Goal: Information Seeking & Learning: Learn about a topic

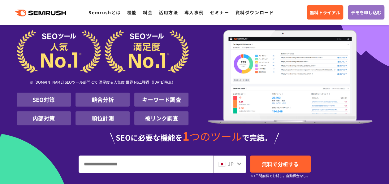
scroll to position [62, 0]
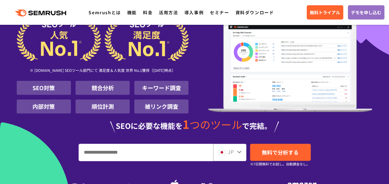
click at [40, 87] on li "SEO対策" at bounding box center [44, 88] width 54 height 14
click at [44, 86] on li "SEO対策" at bounding box center [44, 88] width 54 height 14
click at [45, 86] on li "SEO対策" at bounding box center [44, 88] width 54 height 14
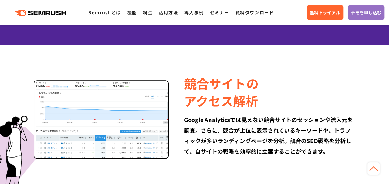
scroll to position [340, 0]
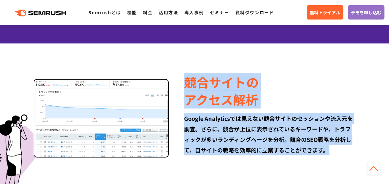
drag, startPoint x: 184, startPoint y: 79, endPoint x: 300, endPoint y: 158, distance: 140.7
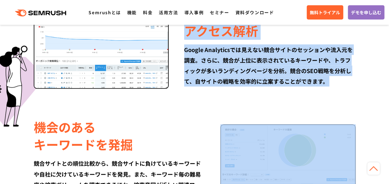
scroll to position [433, 0]
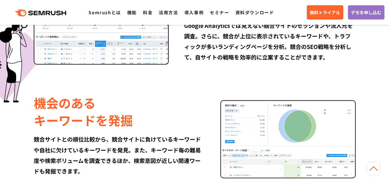
click at [174, 99] on div "機会のある キーワードを発掘" at bounding box center [119, 111] width 171 height 35
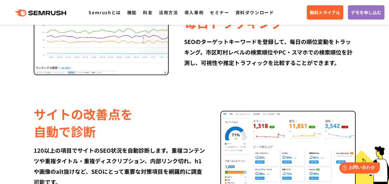
scroll to position [680, 0]
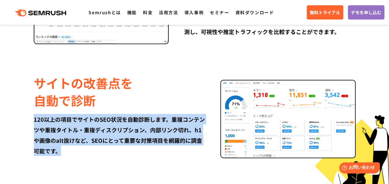
drag, startPoint x: 25, startPoint y: 113, endPoint x: 83, endPoint y: 156, distance: 71.9
click at [83, 156] on div "サイトの改善点を 自動で診断 120以上の項目でサイトのSEO状況を自動診断します。重複コンテンツや重複タイトル・重複ディスクリプション、内部リンク切れ、h1…" at bounding box center [194, 115] width 355 height 86
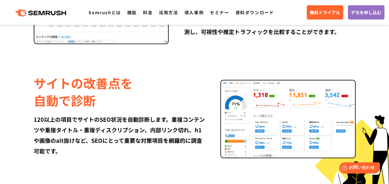
drag, startPoint x: 83, startPoint y: 156, endPoint x: 79, endPoint y: 174, distance: 19.1
click at [79, 175] on div "競合サイトの アクセス解析 Google Analyticsでは見えない競合サイトのセッションや流入元を調査。さらに、競合が上位に表示されているキーワードや、…" at bounding box center [195, 1] width 368 height 541
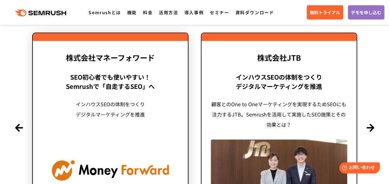
scroll to position [1422, 0]
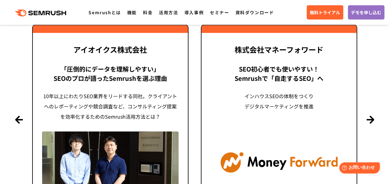
drag, startPoint x: 234, startPoint y: 94, endPoint x: 394, endPoint y: 133, distance: 164.4
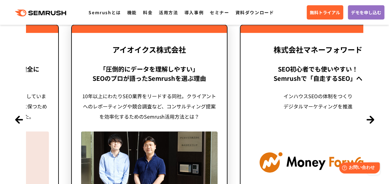
drag, startPoint x: 131, startPoint y: 98, endPoint x: 285, endPoint y: 116, distance: 154.8
click at [217, 116] on div "10年以上にわたりSEO業界をリードする同社。クライアントへのレポーティングや競合調査など、コンサルティング提案を効率化するためのSemrush活用方法とは？" at bounding box center [149, 106] width 136 height 31
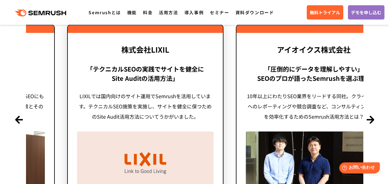
drag, startPoint x: 147, startPoint y: 97, endPoint x: 298, endPoint y: 117, distance: 151.5
click at [213, 117] on div "LIXILでは国内向けのサイト運用でSemrushを活用しています。テクニカルSEO施策を実施し、サイトを健全に保つためのSite Audit活用方法について…" at bounding box center [145, 106] width 136 height 31
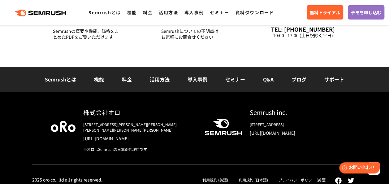
scroll to position [2165, 0]
click at [132, 13] on link "機能" at bounding box center [132, 12] width 10 height 6
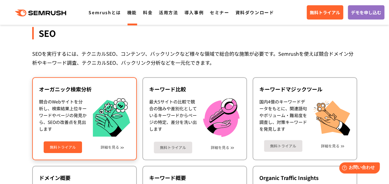
scroll to position [155, 0]
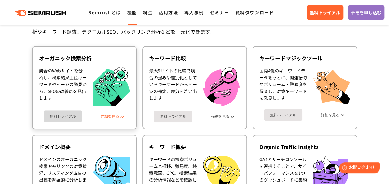
click at [114, 117] on link "詳細を見る" at bounding box center [109, 116] width 19 height 4
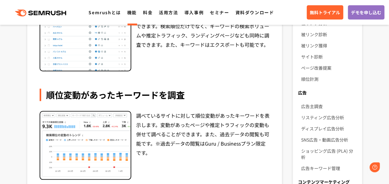
scroll to position [216, 0]
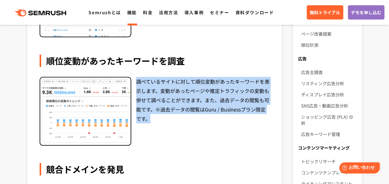
drag, startPoint x: 138, startPoint y: 80, endPoint x: 153, endPoint y: 121, distance: 43.2
click at [153, 121] on div "調べているサイトに対して順位変動があったキーワードを表示します。変動があったページや推定トラフィックの変動も併せて調べることができます。また、過去データの閲覧…" at bounding box center [203, 111] width 134 height 69
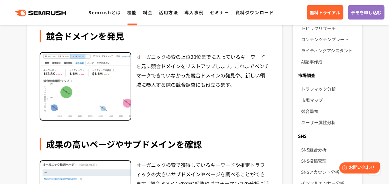
scroll to position [340, 0]
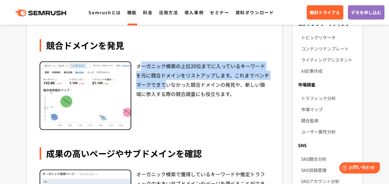
drag, startPoint x: 138, startPoint y: 64, endPoint x: 168, endPoint y: 87, distance: 37.0
click at [168, 87] on div "オーガニック検索の上位20位までに入っているキーワードを元に競合ドメインをリストアップします。これまでベンチマークできていなかった競合ドメインの発見や、新しい…" at bounding box center [203, 95] width 134 height 69
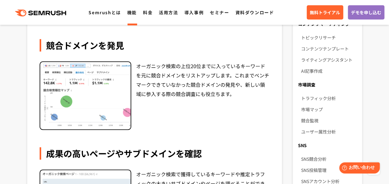
drag, startPoint x: 168, startPoint y: 87, endPoint x: 189, endPoint y: 113, distance: 33.6
click at [189, 113] on div "オーガニック検索の上位20位までに入っているキーワードを元に競合ドメインをリストアップします。これまでベンチマークできていなかった競合ドメインの発見や、新しい…" at bounding box center [203, 95] width 134 height 69
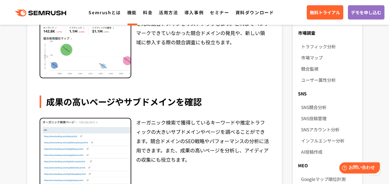
scroll to position [433, 0]
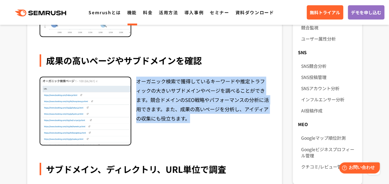
drag, startPoint x: 137, startPoint y: 82, endPoint x: 233, endPoint y: 131, distance: 107.7
click at [233, 131] on div "オーガニック検索で獲得しているキーワードや推定トラフィックの大きいサブドメインやページを調べることができます。競合ドメインのSEO戦略やパフォーマンスの分析に…" at bounding box center [203, 110] width 134 height 69
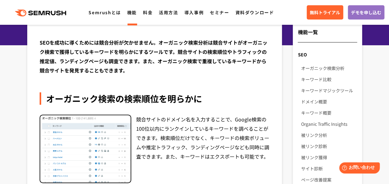
scroll to position [124, 0]
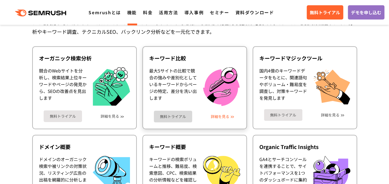
click at [219, 117] on link "詳細を見る" at bounding box center [220, 116] width 19 height 4
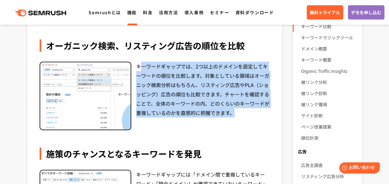
drag, startPoint x: 140, startPoint y: 65, endPoint x: 256, endPoint y: 128, distance: 132.5
click at [257, 128] on div "キーワードギャップでは、2つ以上のドメインを設定してキーワードの順位を比較します。対象としている領域はオーガニック検索分析はもちろん、リスティング広告やPLA…" at bounding box center [203, 96] width 134 height 69
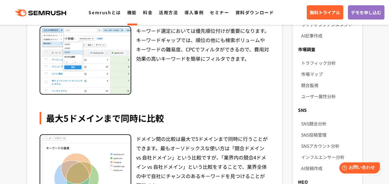
scroll to position [309, 0]
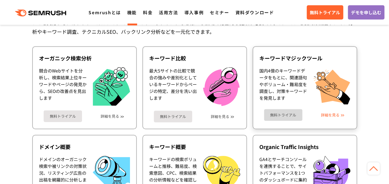
drag, startPoint x: 330, startPoint y: 116, endPoint x: 326, endPoint y: 117, distance: 4.0
click at [330, 116] on link "詳細を見る" at bounding box center [330, 115] width 19 height 4
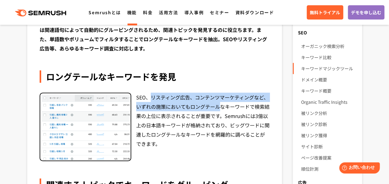
drag, startPoint x: 196, startPoint y: 107, endPoint x: 218, endPoint y: 108, distance: 22.3
click at [218, 108] on div "SEO、リスティング広告、コンテンツマーケティングなど、いずれの施策においてもロングテールなキーワードで検索結果の上位に表示されることが重要です。Semrus…" at bounding box center [203, 126] width 134 height 69
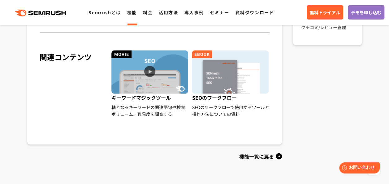
scroll to position [587, 0]
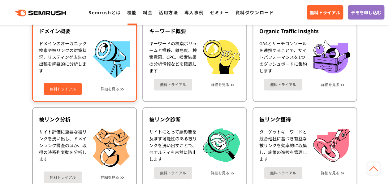
scroll to position [248, 0]
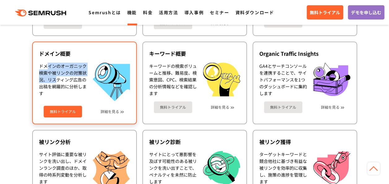
drag, startPoint x: 48, startPoint y: 64, endPoint x: 54, endPoint y: 81, distance: 18.6
click at [54, 81] on div "ドメインのオーガニック検索や被リンクの対策状況、リスティング広告の出稿を網羅的に分析します" at bounding box center [63, 81] width 48 height 38
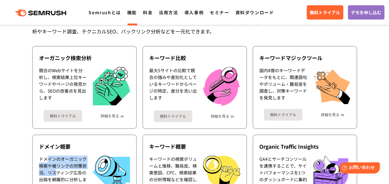
scroll to position [186, 0]
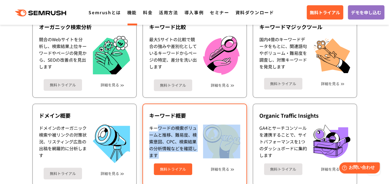
drag, startPoint x: 158, startPoint y: 130, endPoint x: 202, endPoint y: 149, distance: 47.8
click at [202, 149] on div "キーワードの検索ボリュームと推移、難易度、検索意図、CPC、検索結果の分析情報などを確認します" at bounding box center [194, 141] width 91 height 34
drag, startPoint x: 202, startPoint y: 149, endPoint x: 216, endPoint y: 171, distance: 26.1
click at [216, 171] on div "無料トライアル 詳細を見る" at bounding box center [194, 166] width 91 height 16
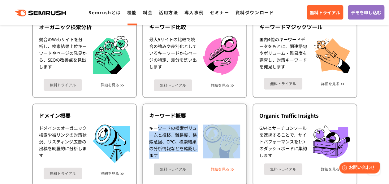
click at [217, 168] on link "詳細を見る" at bounding box center [220, 169] width 19 height 4
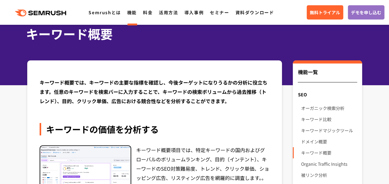
scroll to position [62, 0]
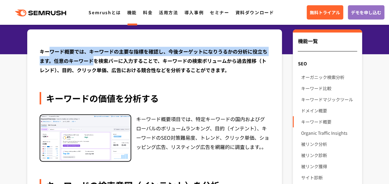
drag, startPoint x: 47, startPoint y: 52, endPoint x: 92, endPoint y: 59, distance: 46.0
click at [92, 59] on div "キーワード概要では、キーワードの主要な指標を確認し、今後ターゲットになりうるかの分析に役立ちます。任意のキーワードを検索バーに入力することで、キーワードの検索…" at bounding box center [155, 61] width 230 height 28
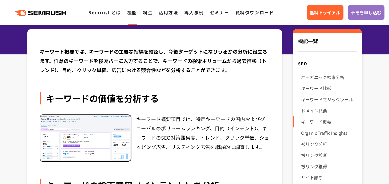
drag, startPoint x: 92, startPoint y: 59, endPoint x: 79, endPoint y: 76, distance: 21.5
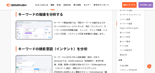
scroll to position [0, 0]
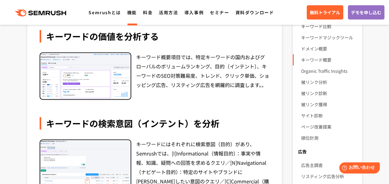
click at [92, 67] on img at bounding box center [85, 76] width 90 height 46
click at [184, 73] on div "キーワード概要項目では、特定キーワードの国内およびグローバルのボリュームランキング、目的（インテント）、キーワードのSEO対策難易度、トレンド、クリック単価、…" at bounding box center [203, 75] width 134 height 47
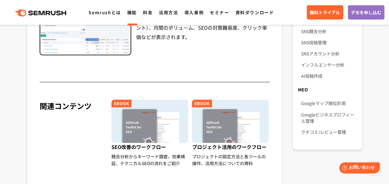
scroll to position [477, 0]
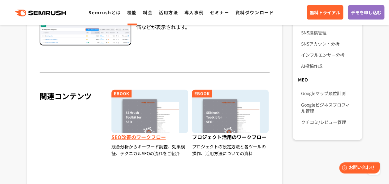
click at [134, 133] on span "SEO改善のワークフロー" at bounding box center [150, 138] width 78 height 10
